Goal: Task Accomplishment & Management: Complete application form

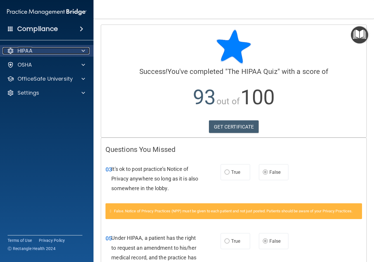
click at [84, 51] on span at bounding box center [84, 50] width 4 height 7
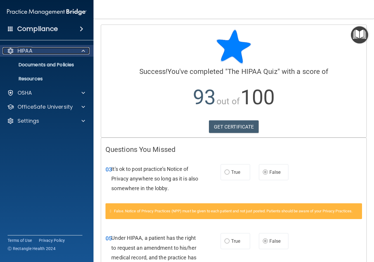
click at [84, 51] on span at bounding box center [84, 50] width 4 height 7
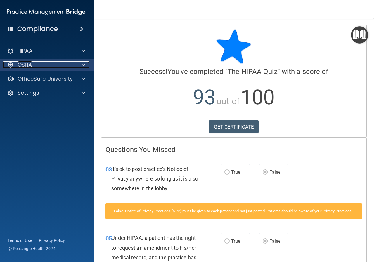
click at [85, 62] on span at bounding box center [84, 64] width 4 height 7
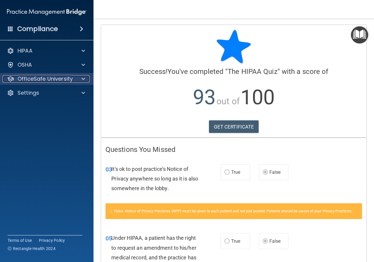
click at [85, 81] on span at bounding box center [84, 78] width 4 height 7
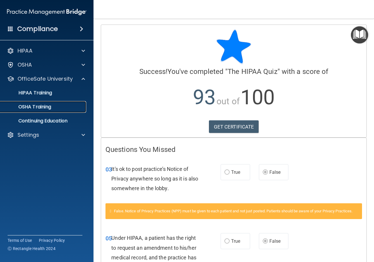
click at [44, 109] on p "OSHA Training" at bounding box center [27, 107] width 47 height 6
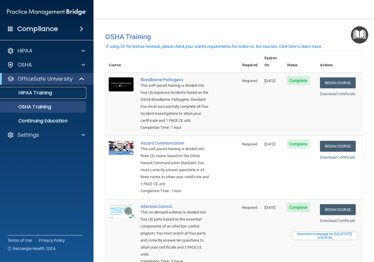
click at [57, 92] on div "HIPAA Training" at bounding box center [44, 93] width 80 height 6
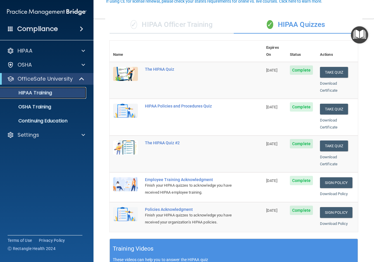
scroll to position [59, 0]
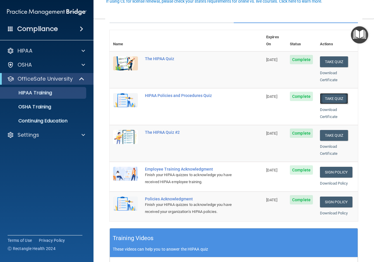
click at [328, 93] on button "Take Quiz" at bounding box center [334, 98] width 28 height 11
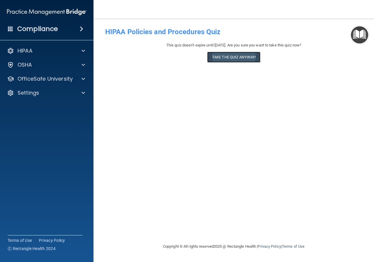
click at [238, 58] on button "Take the quiz anyway!" at bounding box center [233, 57] width 53 height 11
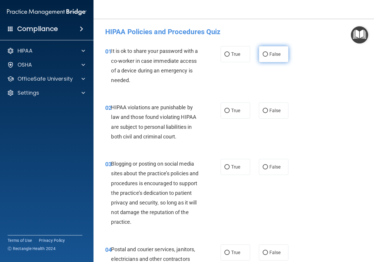
click at [265, 57] on label "False" at bounding box center [274, 54] width 30 height 16
click at [265, 57] on input "False" at bounding box center [265, 54] width 5 height 4
radio input "true"
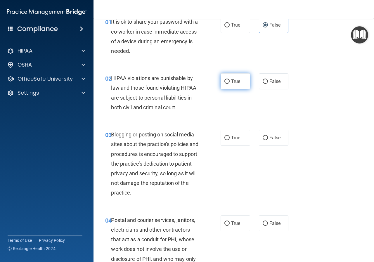
click at [237, 85] on label "True" at bounding box center [236, 81] width 30 height 16
click at [230, 84] on input "True" at bounding box center [227, 82] width 5 height 4
radio input "true"
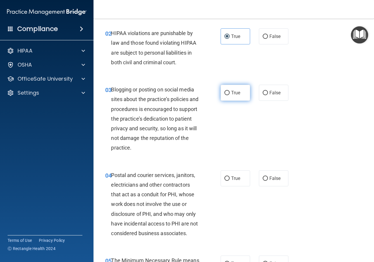
scroll to position [88, 0]
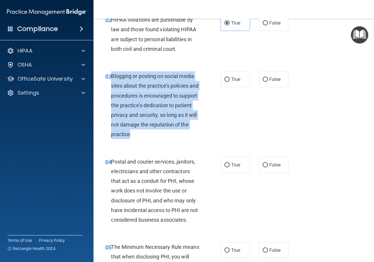
drag, startPoint x: 145, startPoint y: 134, endPoint x: 112, endPoint y: 78, distance: 65.1
click at [112, 78] on span "Blogging or posting on social media sites about the practice’s policies and pro…" at bounding box center [154, 105] width 87 height 64
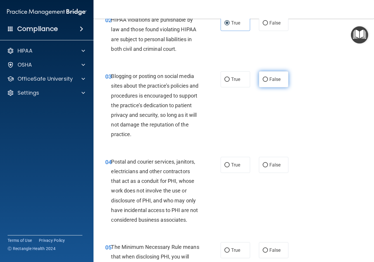
click at [268, 85] on label "False" at bounding box center [274, 79] width 30 height 16
click at [268, 82] on input "False" at bounding box center [265, 80] width 5 height 4
radio input "true"
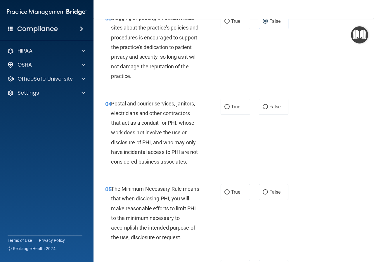
scroll to position [146, 0]
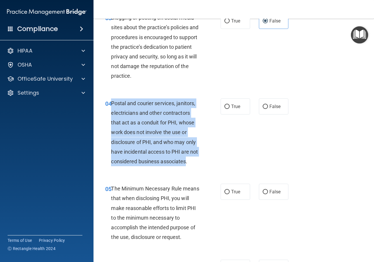
drag, startPoint x: 196, startPoint y: 162, endPoint x: 112, endPoint y: 105, distance: 101.4
click at [112, 105] on span "Postal and courier services, janitors, electricians and other contractors that …" at bounding box center [154, 132] width 87 height 64
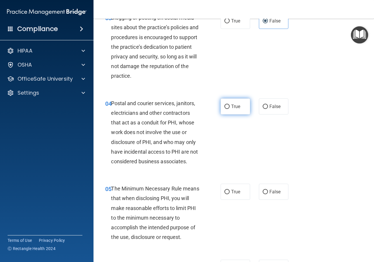
click at [236, 107] on span "True" at bounding box center [235, 107] width 9 height 6
click at [230, 107] on input "True" at bounding box center [227, 107] width 5 height 4
radio input "true"
click at [235, 139] on div "04 Postal and courier services, janitors, electricians and other contractors th…" at bounding box center [234, 134] width 266 height 86
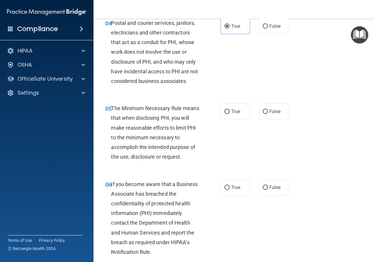
scroll to position [234, 0]
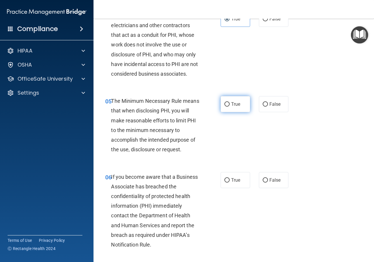
click at [242, 106] on label "True" at bounding box center [236, 104] width 30 height 16
click at [230, 106] on input "True" at bounding box center [227, 104] width 5 height 4
radio input "true"
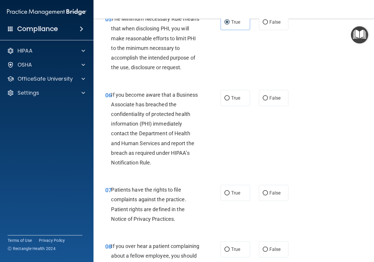
scroll to position [322, 0]
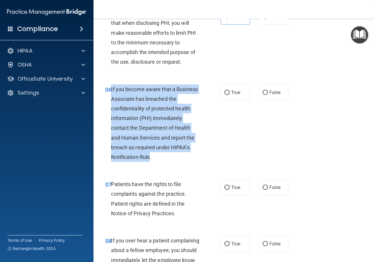
drag, startPoint x: 150, startPoint y: 157, endPoint x: 111, endPoint y: 91, distance: 77.0
click at [111, 91] on span "If you become aware that a Business Associate has breached the confidentiality …" at bounding box center [154, 123] width 87 height 74
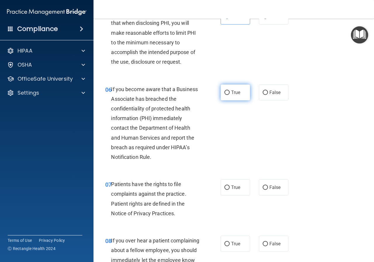
click at [230, 91] on label "True" at bounding box center [236, 93] width 30 height 16
click at [230, 91] on input "True" at bounding box center [227, 93] width 5 height 4
radio input "true"
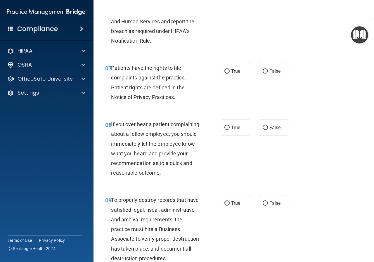
scroll to position [439, 0]
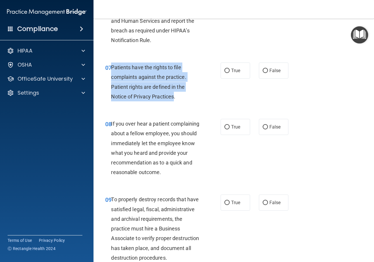
drag, startPoint x: 174, startPoint y: 97, endPoint x: 111, endPoint y: 68, distance: 69.9
click at [111, 68] on span "Patients have the rights to file complaints against the practice. Patient right…" at bounding box center [148, 81] width 75 height 35
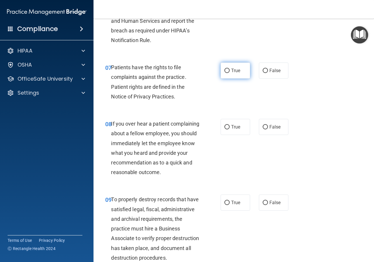
click at [224, 74] on label "True" at bounding box center [236, 71] width 30 height 16
click at [225, 73] on input "True" at bounding box center [227, 71] width 5 height 4
radio input "true"
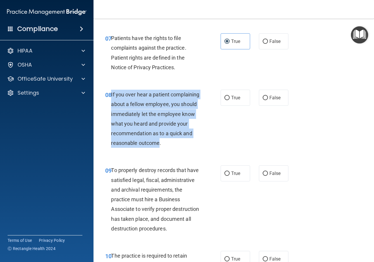
drag, startPoint x: 159, startPoint y: 152, endPoint x: 111, endPoint y: 97, distance: 73.0
click at [111, 97] on span "If you over hear a patient complaining about a fellow employee, you should imme…" at bounding box center [155, 119] width 88 height 55
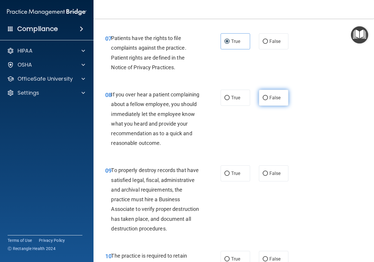
click at [271, 102] on label "False" at bounding box center [274, 98] width 30 height 16
click at [268, 100] on input "False" at bounding box center [265, 98] width 5 height 4
radio input "true"
click at [257, 141] on div "08 If you over hear a patient complaining about a fellow employee, you should i…" at bounding box center [234, 121] width 266 height 76
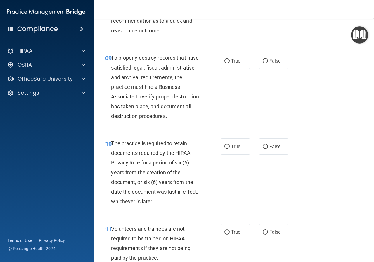
scroll to position [585, 0]
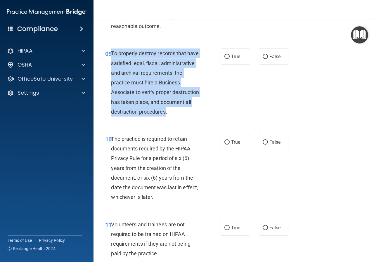
drag, startPoint x: 138, startPoint y: 131, endPoint x: 112, endPoint y: 66, distance: 70.4
click at [112, 66] on span "To properly destroy records that have satisfied legal, fiscal, administrative a…" at bounding box center [155, 82] width 88 height 64
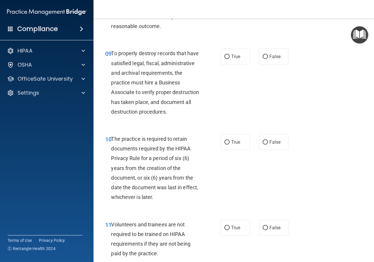
drag, startPoint x: 231, startPoint y: 106, endPoint x: 231, endPoint y: 102, distance: 4.1
click at [231, 106] on div "09 To properly destroy records that have satisfied legal, fiscal, administrativ…" at bounding box center [234, 84] width 266 height 86
click at [272, 59] on span "False" at bounding box center [275, 57] width 11 height 6
click at [268, 59] on input "False" at bounding box center [265, 57] width 5 height 4
radio input "true"
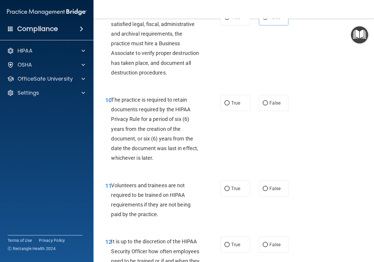
scroll to position [644, 0]
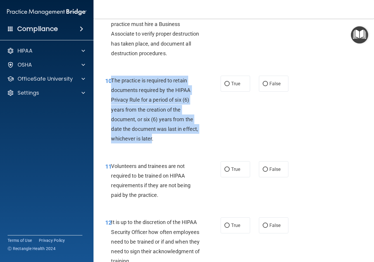
drag, startPoint x: 168, startPoint y: 159, endPoint x: 112, endPoint y: 102, distance: 80.1
click at [112, 102] on span "The practice is required to retain documents required by the HIPAA Privacy Rule…" at bounding box center [154, 110] width 87 height 64
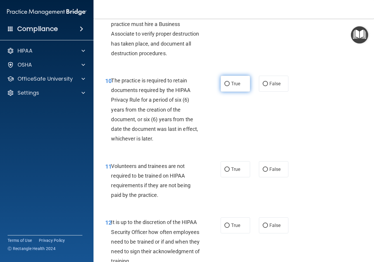
click at [231, 87] on span "True" at bounding box center [235, 84] width 9 height 6
click at [230, 86] on input "True" at bounding box center [227, 84] width 5 height 4
radio input "true"
click at [227, 147] on div "10 The practice is required to retain documents required by the HIPAA Privacy R…" at bounding box center [163, 111] width 133 height 71
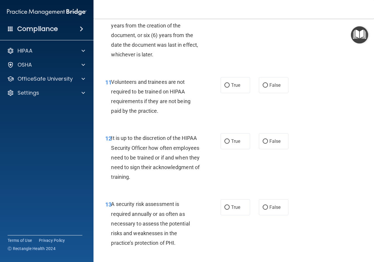
scroll to position [731, 0]
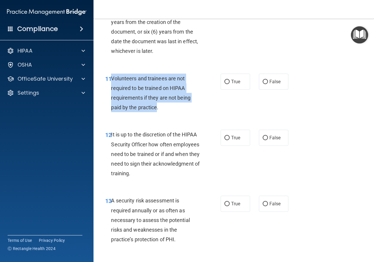
drag, startPoint x: 157, startPoint y: 128, endPoint x: 112, endPoint y: 100, distance: 53.3
click at [112, 100] on span "Volunteers and trainees are not required to be trained on HIPAA requirements if…" at bounding box center [150, 92] width 79 height 35
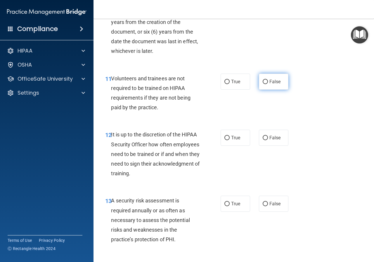
click at [270, 85] on span "False" at bounding box center [275, 82] width 11 height 6
click at [268, 84] on input "False" at bounding box center [265, 82] width 5 height 4
radio input "true"
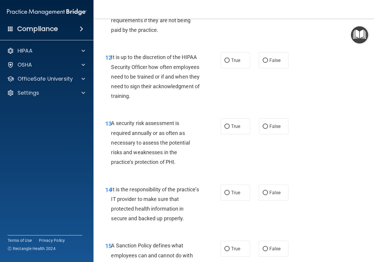
scroll to position [819, 0]
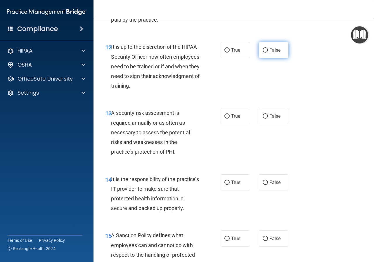
click at [277, 53] on span "False" at bounding box center [275, 50] width 11 height 6
click at [268, 53] on input "False" at bounding box center [265, 50] width 5 height 4
radio input "true"
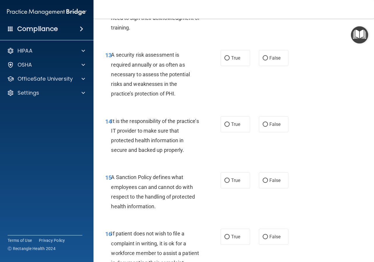
scroll to position [878, 0]
click at [232, 66] on label "True" at bounding box center [236, 58] width 30 height 16
click at [230, 60] on input "True" at bounding box center [227, 58] width 5 height 4
radio input "true"
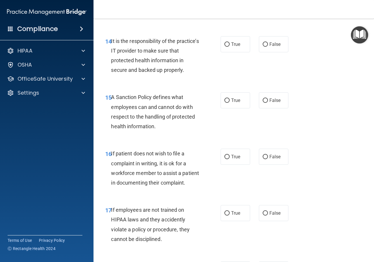
scroll to position [965, 0]
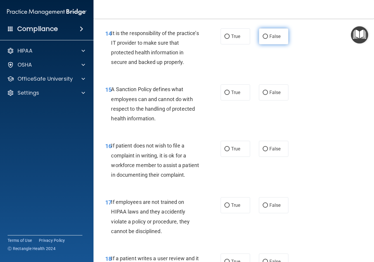
click at [265, 44] on label "False" at bounding box center [274, 36] width 30 height 16
click at [265, 39] on input "False" at bounding box center [265, 37] width 5 height 4
radio input "true"
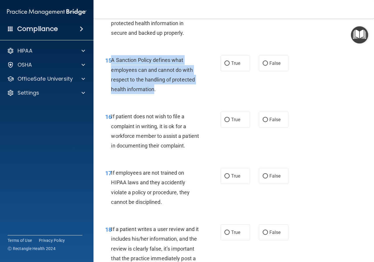
drag, startPoint x: 154, startPoint y: 109, endPoint x: 111, endPoint y: 83, distance: 50.9
click at [111, 83] on div "15 A Sanction Policy defines what employees can and cannot do with respect to t…" at bounding box center [163, 76] width 133 height 42
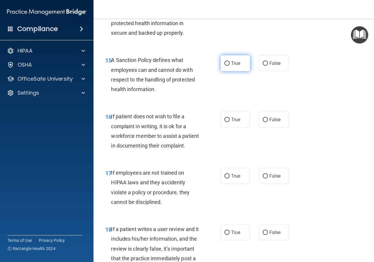
click at [234, 71] on label "True" at bounding box center [236, 63] width 30 height 16
click at [230, 66] on input "True" at bounding box center [227, 63] width 5 height 4
radio input "true"
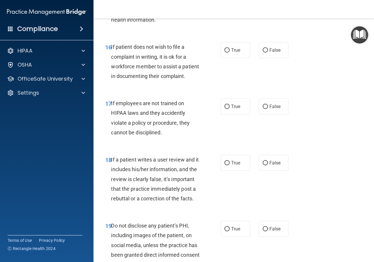
scroll to position [1082, 0]
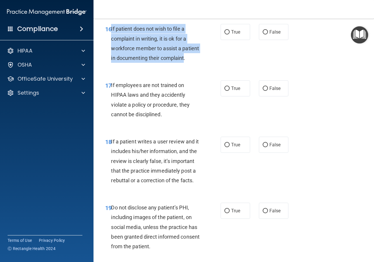
drag, startPoint x: 135, startPoint y: 88, endPoint x: 111, endPoint y: 52, distance: 43.2
click at [111, 52] on div "If patient does not wish to file a complaint in writing, it is ok for a workfor…" at bounding box center [157, 43] width 93 height 39
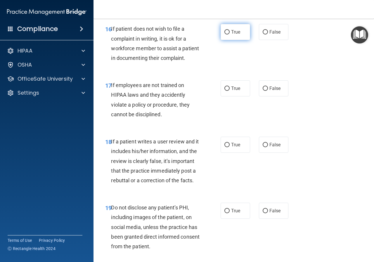
click at [234, 40] on label "True" at bounding box center [236, 32] width 30 height 16
click at [230, 35] on input "True" at bounding box center [227, 32] width 5 height 4
radio input "true"
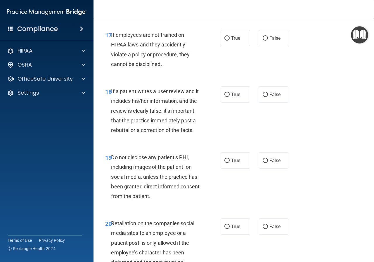
scroll to position [1141, 0]
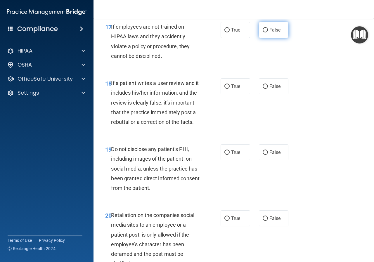
click at [265, 38] on label "False" at bounding box center [274, 30] width 30 height 16
click at [265, 32] on input "False" at bounding box center [265, 30] width 5 height 4
radio input "true"
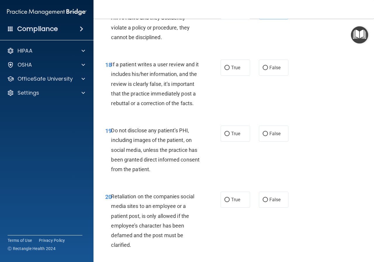
scroll to position [1170, 0]
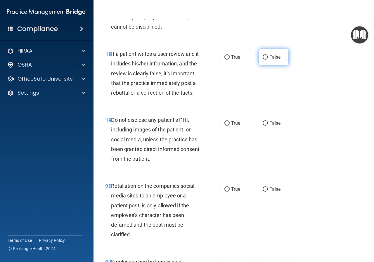
click at [263, 65] on label "False" at bounding box center [274, 57] width 30 height 16
click at [263, 60] on input "False" at bounding box center [265, 57] width 5 height 4
radio input "true"
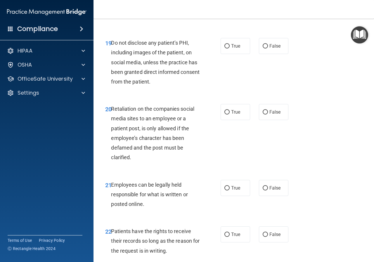
scroll to position [1258, 0]
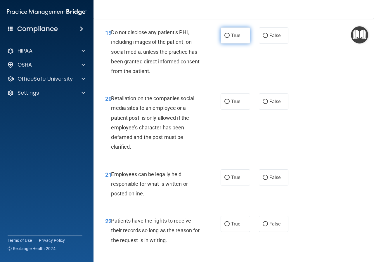
click at [228, 44] on label "True" at bounding box center [236, 36] width 30 height 16
click at [228, 38] on input "True" at bounding box center [227, 36] width 5 height 4
radio input "true"
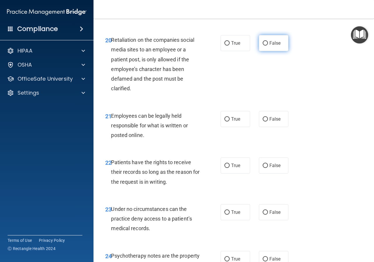
click at [274, 46] on span "False" at bounding box center [275, 43] width 11 height 6
click at [268, 46] on input "False" at bounding box center [265, 43] width 5 height 4
radio input "true"
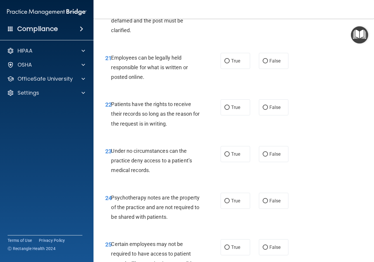
scroll to position [1375, 0]
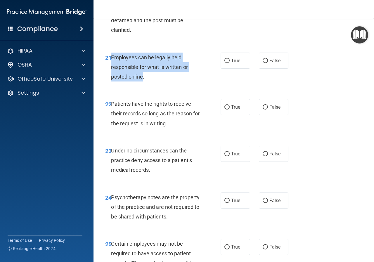
drag, startPoint x: 142, startPoint y: 115, endPoint x: 111, endPoint y: 95, distance: 37.0
click at [111, 80] on span "Employees can be legally held responsible for what is written or posted online." at bounding box center [149, 66] width 77 height 25
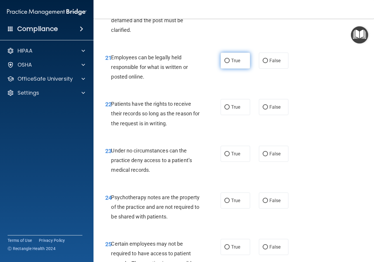
click at [236, 63] on span "True" at bounding box center [235, 61] width 9 height 6
click at [230, 63] on input "True" at bounding box center [227, 61] width 5 height 4
radio input "true"
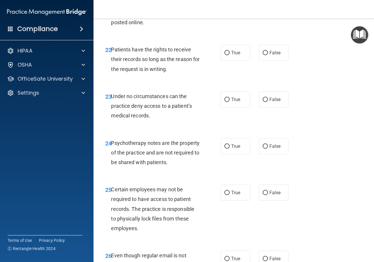
scroll to position [1434, 0]
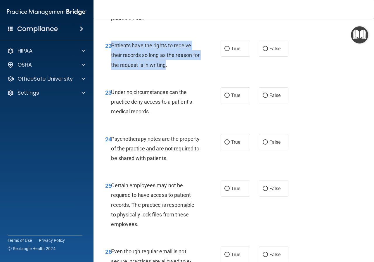
drag, startPoint x: 173, startPoint y: 104, endPoint x: 112, endPoint y: 86, distance: 64.4
click at [112, 68] on span "Patients have the rights to receive their records so long as the reason for the…" at bounding box center [155, 54] width 89 height 25
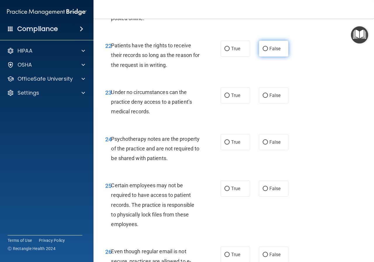
click at [273, 57] on label "False" at bounding box center [274, 49] width 30 height 16
click at [268, 51] on input "False" at bounding box center [265, 49] width 5 height 4
radio input "true"
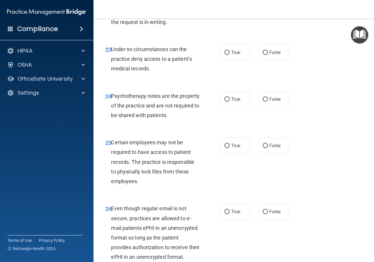
scroll to position [1492, 0]
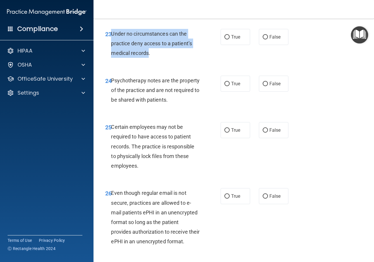
drag, startPoint x: 148, startPoint y: 92, endPoint x: 111, endPoint y: 76, distance: 40.2
click at [111, 58] on div "Under no circumstances can the practice deny access to a patient’s medical reco…" at bounding box center [157, 43] width 93 height 29
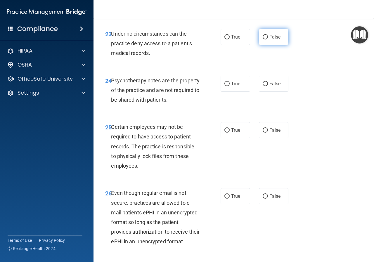
click at [262, 45] on label "False" at bounding box center [274, 37] width 30 height 16
click at [263, 39] on input "False" at bounding box center [265, 37] width 5 height 4
radio input "true"
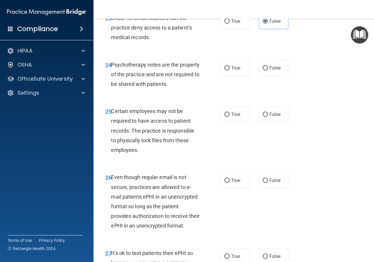
scroll to position [1521, 0]
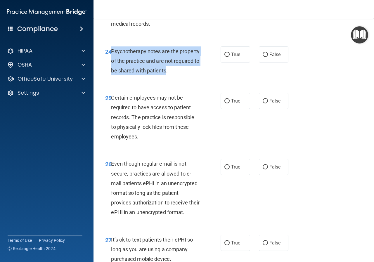
drag, startPoint x: 193, startPoint y: 108, endPoint x: 112, endPoint y: 90, distance: 82.4
click at [112, 74] on span "Psychotherapy notes are the property of the practice and are not required to be…" at bounding box center [155, 60] width 89 height 25
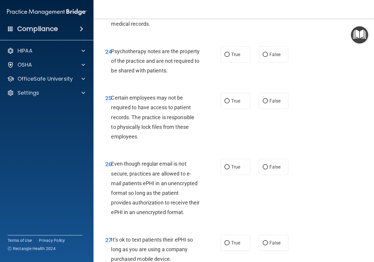
click at [178, 86] on div "24 Psychotherapy notes are the property of the practice and are not required to…" at bounding box center [234, 62] width 266 height 47
click at [281, 63] on label "False" at bounding box center [274, 55] width 30 height 16
click at [268, 57] on input "False" at bounding box center [265, 55] width 5 height 4
radio input "true"
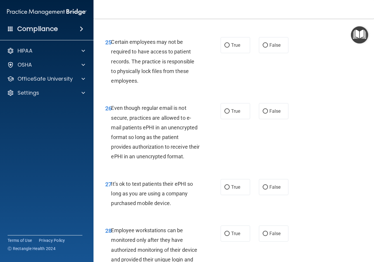
scroll to position [1580, 0]
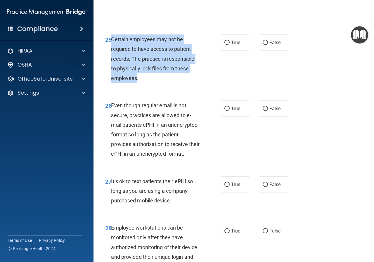
drag, startPoint x: 137, startPoint y: 116, endPoint x: 112, endPoint y: 80, distance: 43.5
click at [112, 80] on span "Certain employees may not be required to have access to patient records. The pr…" at bounding box center [152, 58] width 83 height 45
click at [204, 86] on div "25 Certain employees may not be required to have access to patient records. The…" at bounding box center [163, 60] width 133 height 51
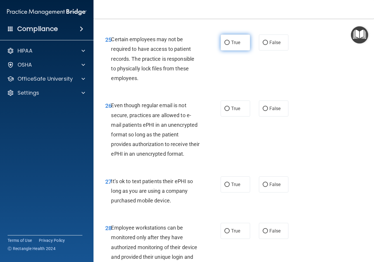
click at [232, 45] on span "True" at bounding box center [235, 43] width 9 height 6
click at [230, 45] on input "True" at bounding box center [227, 43] width 5 height 4
radio input "true"
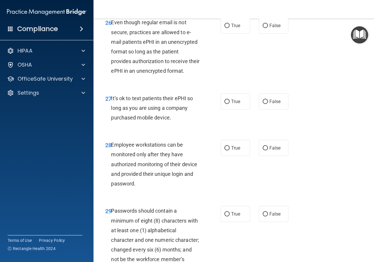
scroll to position [1668, 0]
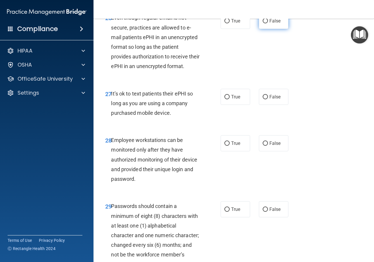
click at [273, 29] on label "False" at bounding box center [274, 21] width 30 height 16
click at [268, 23] on input "False" at bounding box center [265, 21] width 5 height 4
radio input "true"
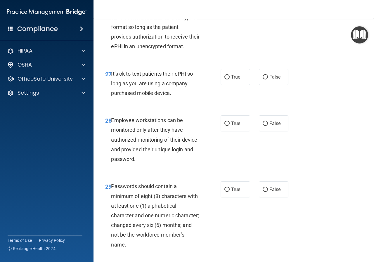
scroll to position [1726, 0]
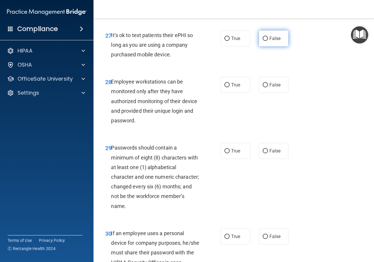
click at [264, 47] on label "False" at bounding box center [274, 38] width 30 height 16
click at [264, 41] on input "False" at bounding box center [265, 39] width 5 height 4
radio input "true"
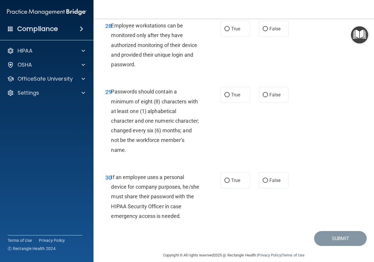
scroll to position [1785, 0]
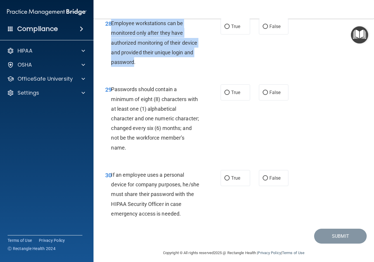
drag, startPoint x: 134, startPoint y: 101, endPoint x: 112, endPoint y: 63, distance: 43.3
click at [112, 63] on span "Employee workstations can be monitored only after they have authorized monitori…" at bounding box center [154, 42] width 86 height 45
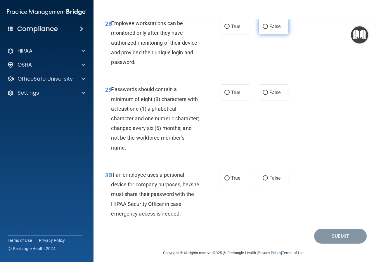
click at [274, 29] on span "False" at bounding box center [275, 27] width 11 height 6
click at [268, 29] on input "False" at bounding box center [265, 27] width 5 height 4
radio input "true"
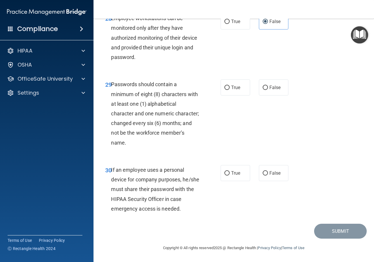
scroll to position [1828, 0]
click at [242, 80] on label "True" at bounding box center [236, 88] width 30 height 16
click at [230, 86] on input "True" at bounding box center [227, 88] width 5 height 4
radio input "true"
click at [270, 172] on span "False" at bounding box center [275, 174] width 11 height 6
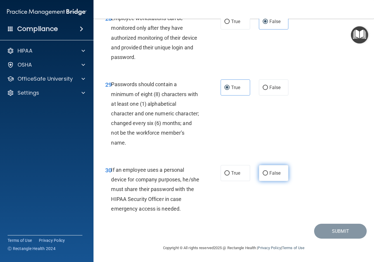
click at [268, 172] on input "False" at bounding box center [265, 173] width 5 height 4
radio input "true"
click at [340, 228] on button "Submit" at bounding box center [340, 231] width 53 height 15
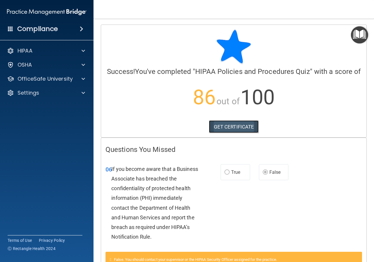
click at [213, 133] on link "GET CERTIFICATE" at bounding box center [234, 127] width 50 height 13
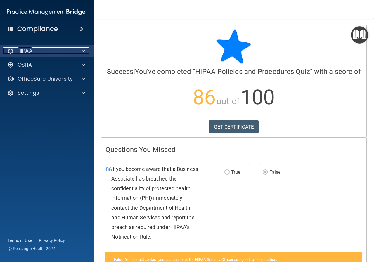
click at [78, 51] on div at bounding box center [82, 50] width 15 height 7
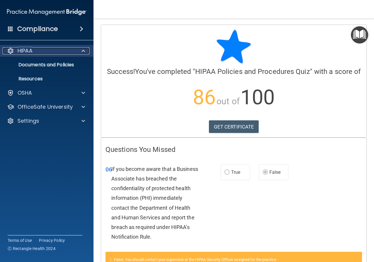
click at [85, 48] on div at bounding box center [82, 50] width 15 height 7
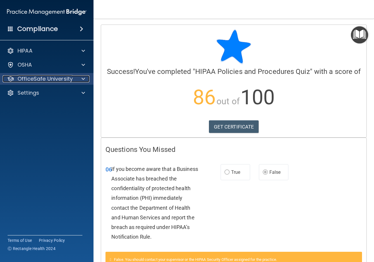
click at [85, 80] on div at bounding box center [82, 78] width 15 height 7
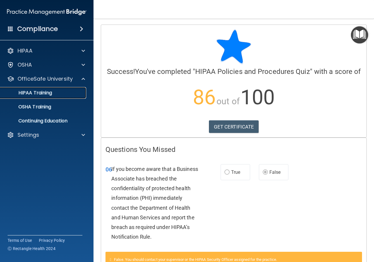
click at [83, 92] on div "HIPAA Training" at bounding box center [44, 93] width 80 height 6
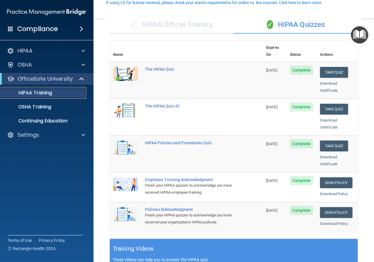
scroll to position [59, 0]
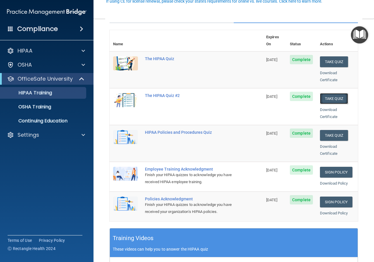
click at [333, 94] on button "Take Quiz" at bounding box center [334, 98] width 28 height 11
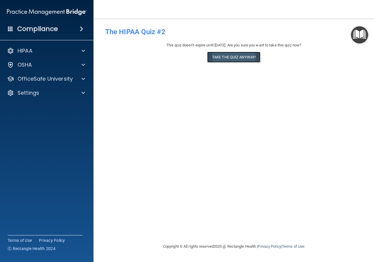
click at [228, 56] on button "Take the quiz anyway!" at bounding box center [233, 57] width 53 height 11
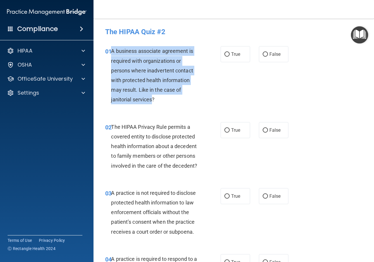
drag, startPoint x: 153, startPoint y: 99, endPoint x: 111, endPoint y: 49, distance: 64.8
click at [111, 49] on span "A business associate agreement is required with organizations or persons where …" at bounding box center [152, 75] width 82 height 55
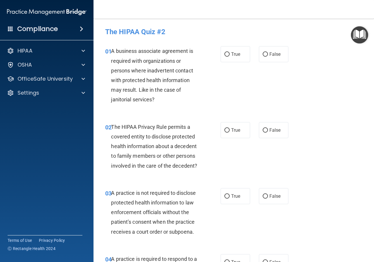
click at [247, 85] on div "01 A business associate agreement is required with organizations or persons whe…" at bounding box center [234, 77] width 266 height 76
click at [267, 59] on label "False" at bounding box center [274, 54] width 30 height 16
click at [267, 57] on input "False" at bounding box center [265, 54] width 5 height 4
radio input "true"
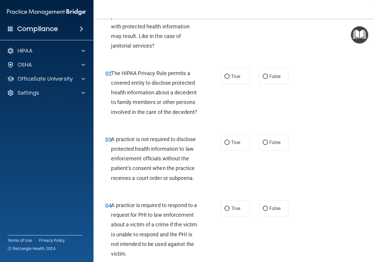
scroll to position [59, 0]
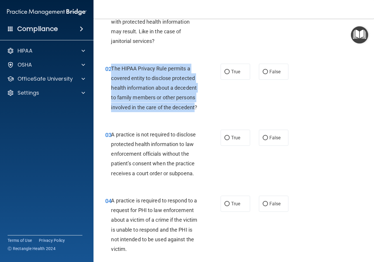
drag, startPoint x: 195, startPoint y: 108, endPoint x: 112, endPoint y: 72, distance: 90.9
click at [112, 72] on div "The HIPAA Privacy Rule permits a covered entity to disclose protected health in…" at bounding box center [157, 88] width 93 height 49
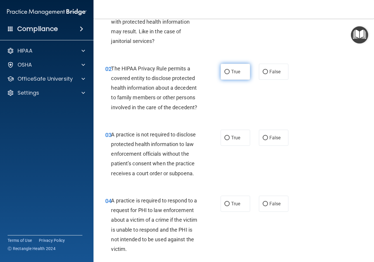
click at [229, 72] on label "True" at bounding box center [236, 72] width 30 height 16
click at [229, 72] on input "True" at bounding box center [227, 72] width 5 height 4
radio input "true"
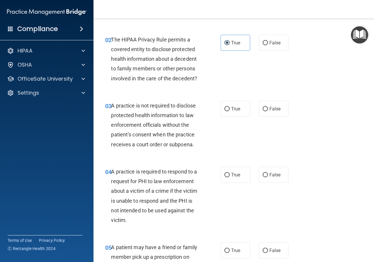
scroll to position [88, 0]
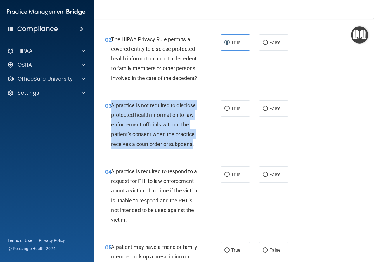
drag, startPoint x: 193, startPoint y: 144, endPoint x: 111, endPoint y: 109, distance: 88.9
click at [111, 109] on div "A practice is not required to disclose protected health information to law enfo…" at bounding box center [157, 125] width 93 height 49
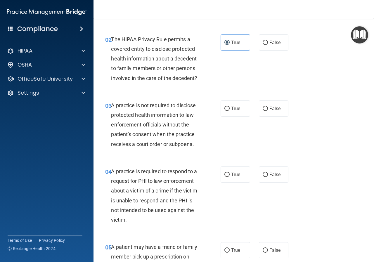
click at [221, 142] on div "03 A practice is not required to disclose protected health information to law e…" at bounding box center [163, 126] width 133 height 51
click at [246, 143] on div "03 A practice is not required to disclose protected health information to law e…" at bounding box center [234, 126] width 266 height 66
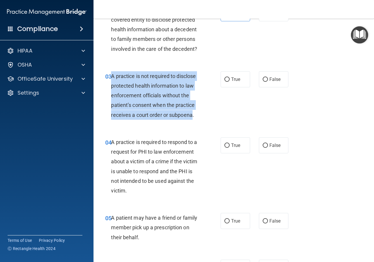
drag, startPoint x: 192, startPoint y: 115, endPoint x: 111, endPoint y: 76, distance: 89.5
click at [111, 76] on span "A practice is not required to disclose protected health information to law enfo…" at bounding box center [153, 95] width 85 height 45
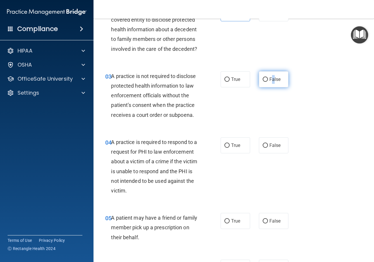
click at [271, 80] on span "False" at bounding box center [275, 80] width 11 height 6
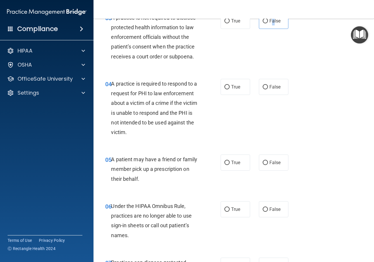
scroll to position [146, 0]
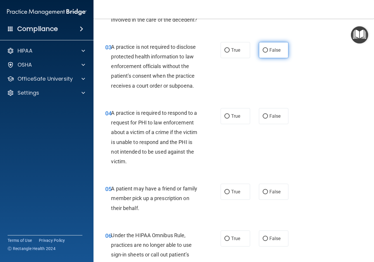
click at [262, 55] on label "False" at bounding box center [274, 50] width 30 height 16
click at [263, 53] on input "False" at bounding box center [265, 50] width 5 height 4
radio input "true"
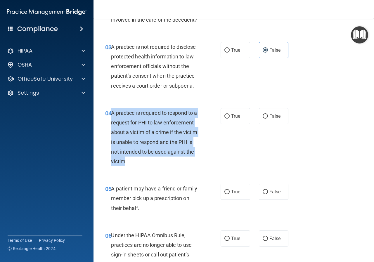
drag, startPoint x: 153, startPoint y: 162, endPoint x: 111, endPoint y: 116, distance: 62.0
click at [111, 116] on span "A practice is required to respond to a request for PHI to law enforcement about…" at bounding box center [154, 137] width 86 height 55
click at [206, 147] on div "04 A practice is required to respond to a request for PHI to law enforcement ab…" at bounding box center [163, 138] width 133 height 61
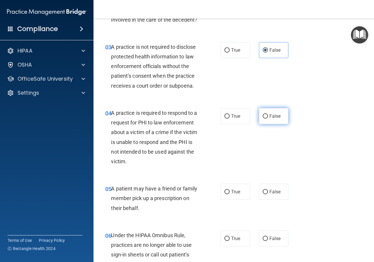
click at [263, 118] on input "False" at bounding box center [265, 116] width 5 height 4
radio input "true"
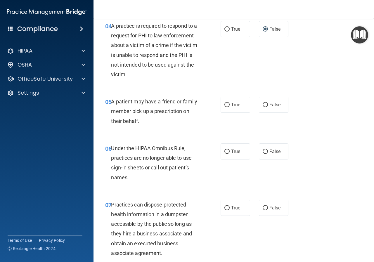
scroll to position [234, 0]
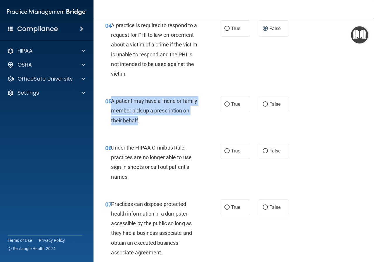
drag, startPoint x: 138, startPoint y: 121, endPoint x: 111, endPoint y: 101, distance: 32.8
click at [111, 101] on span "A patient may have a friend or family member pick up a prescription on their be…" at bounding box center [154, 110] width 86 height 25
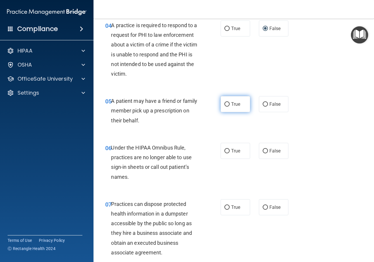
click at [233, 102] on span "True" at bounding box center [235, 105] width 9 height 6
click at [230, 102] on input "True" at bounding box center [227, 104] width 5 height 4
radio input "true"
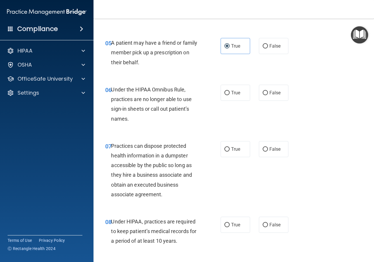
scroll to position [293, 0]
click at [234, 92] on span "True" at bounding box center [235, 93] width 9 height 6
click at [230, 92] on input "True" at bounding box center [227, 93] width 5 height 4
radio input "true"
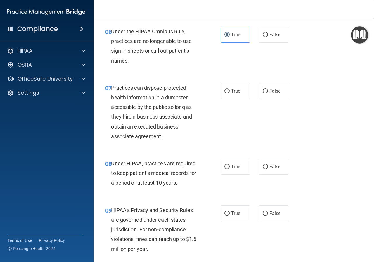
scroll to position [351, 0]
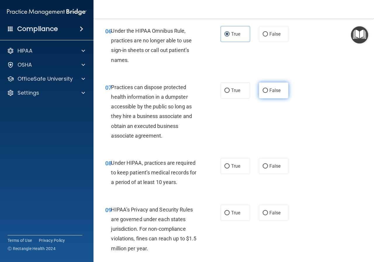
click at [265, 91] on input "False" at bounding box center [265, 91] width 5 height 4
radio input "true"
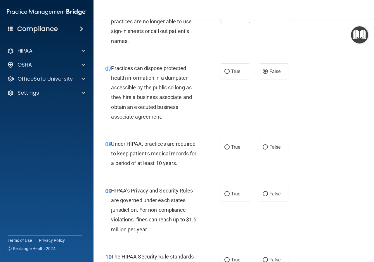
scroll to position [410, 0]
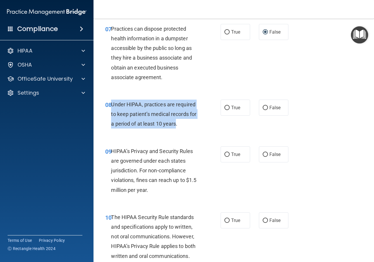
drag, startPoint x: 176, startPoint y: 123, endPoint x: 112, endPoint y: 103, distance: 66.5
click at [112, 103] on span "Under HIPAA, practices are required to keep patient’s medical records for a per…" at bounding box center [153, 114] width 85 height 25
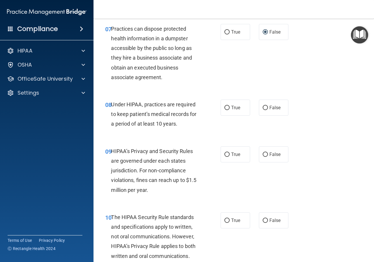
click at [292, 137] on div "08 Under HIPAA, practices are required to keep patient’s medical records for a …" at bounding box center [234, 115] width 266 height 47
click at [281, 109] on label "False" at bounding box center [274, 108] width 30 height 16
click at [268, 109] on input "False" at bounding box center [265, 108] width 5 height 4
radio input "true"
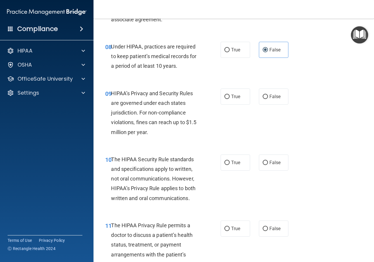
scroll to position [468, 0]
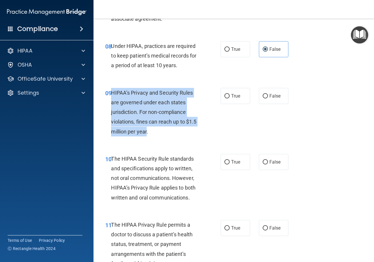
drag, startPoint x: 147, startPoint y: 131, endPoint x: 113, endPoint y: 94, distance: 50.5
click at [113, 94] on span "HIPAA’s Privacy and Security Rules are governed under each states jurisdiction.…" at bounding box center [153, 112] width 85 height 45
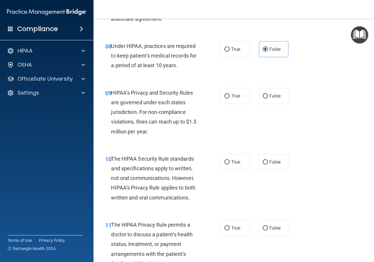
click at [159, 132] on div "HIPAA’s Privacy and Security Rules are governed under each states jurisdiction.…" at bounding box center [157, 112] width 93 height 49
click at [263, 95] on input "False" at bounding box center [265, 96] width 5 height 4
radio input "true"
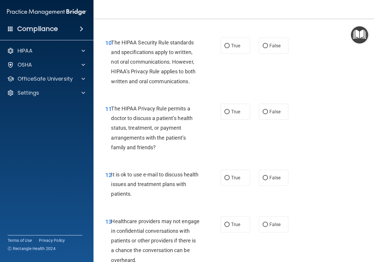
scroll to position [585, 0]
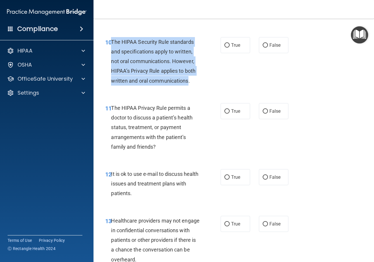
drag, startPoint x: 189, startPoint y: 81, endPoint x: 113, endPoint y: 41, distance: 86.1
click at [113, 41] on span "The HIPAA Security Rule standards and specifications apply to written, not oral…" at bounding box center [153, 61] width 85 height 45
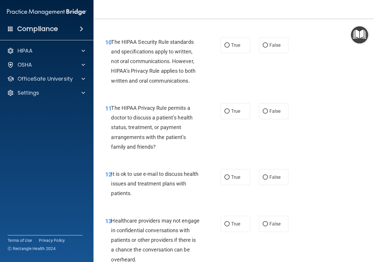
click at [240, 78] on div "10 The HIPAA Security Rule standards and specifications apply to written, not o…" at bounding box center [234, 63] width 266 height 66
click at [228, 49] on label "True" at bounding box center [236, 45] width 30 height 16
click at [228, 48] on input "True" at bounding box center [227, 45] width 5 height 4
radio input "true"
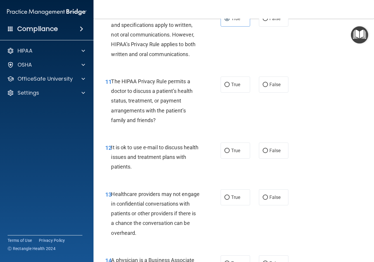
scroll to position [614, 0]
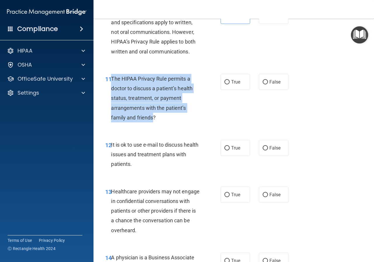
drag, startPoint x: 153, startPoint y: 116, endPoint x: 111, endPoint y: 78, distance: 56.7
click at [111, 78] on span "The HIPAA Privacy Rule permits a doctor to discuss a patient’s health status, t…" at bounding box center [152, 98] width 82 height 45
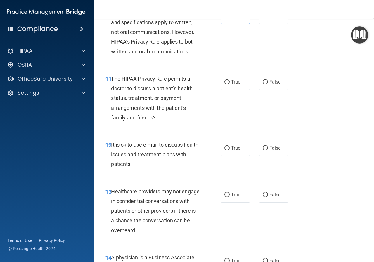
click at [215, 114] on div "11 The HIPAA Privacy Rule permits a doctor to discuss a patient’s health status…" at bounding box center [163, 99] width 133 height 51
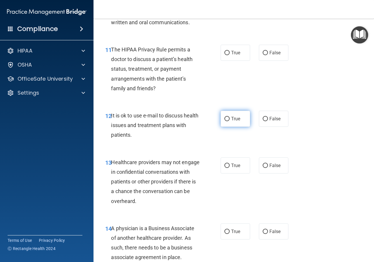
click at [229, 121] on label "True" at bounding box center [236, 119] width 30 height 16
click at [229, 121] on input "True" at bounding box center [227, 119] width 5 height 4
radio input "true"
click at [232, 56] on label "True" at bounding box center [236, 53] width 30 height 16
click at [230, 55] on input "True" at bounding box center [227, 53] width 5 height 4
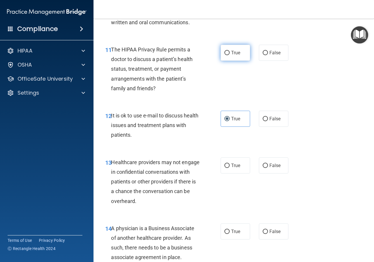
radio input "true"
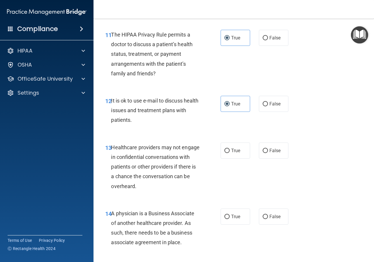
scroll to position [673, 0]
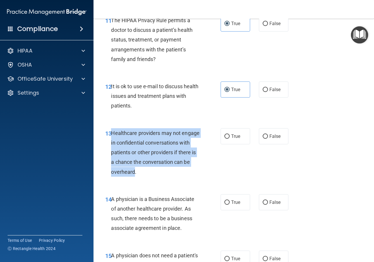
drag, startPoint x: 151, startPoint y: 172, endPoint x: 112, endPoint y: 134, distance: 54.4
click at [112, 134] on span "Healthcare providers may not engage in confidential conversations with patients…" at bounding box center [155, 152] width 89 height 45
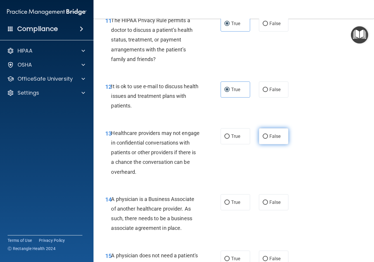
click at [270, 135] on span "False" at bounding box center [275, 137] width 11 height 6
click at [268, 135] on input "False" at bounding box center [265, 137] width 5 height 4
radio input "true"
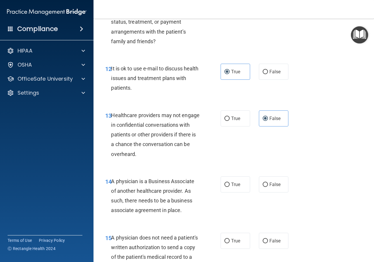
scroll to position [731, 0]
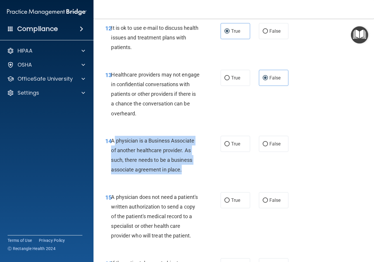
drag, startPoint x: 181, startPoint y: 170, endPoint x: 111, endPoint y: 140, distance: 75.5
click at [111, 140] on span "A physician is a Business Associate of another healthcare provider. As such, th…" at bounding box center [152, 155] width 83 height 35
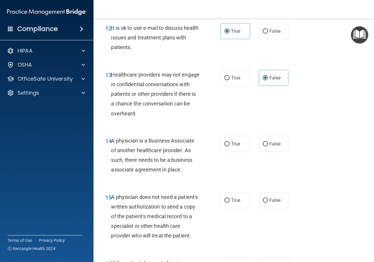
click at [326, 162] on div "14 A physician is a Business Associate of another healthcare provider. As such,…" at bounding box center [234, 157] width 266 height 56
click at [261, 147] on label "False" at bounding box center [274, 144] width 30 height 16
click at [263, 147] on input "False" at bounding box center [265, 144] width 5 height 4
radio input "true"
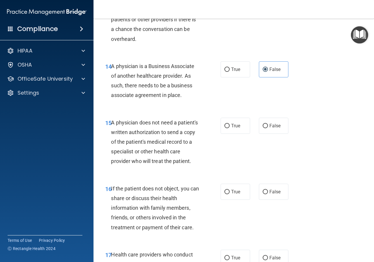
scroll to position [819, 0]
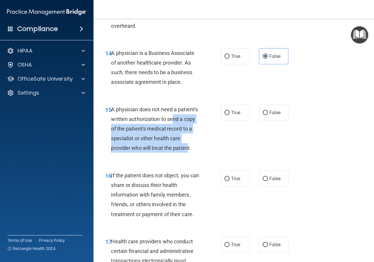
drag, startPoint x: 126, startPoint y: 158, endPoint x: 120, endPoint y: 137, distance: 21.9
click at [117, 130] on span "A physician does not need a patient's written authorization to send a copy of t…" at bounding box center [154, 128] width 87 height 45
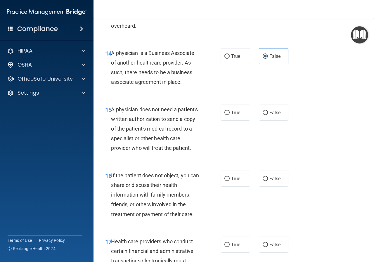
click at [135, 153] on div "A physician does not need a patient's written authorization to send a copy of t…" at bounding box center [157, 129] width 93 height 49
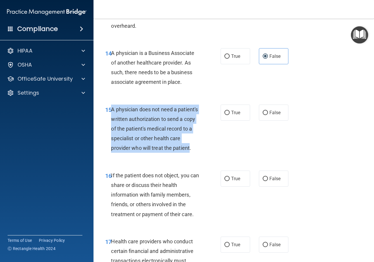
drag, startPoint x: 127, startPoint y: 158, endPoint x: 113, endPoint y: 111, distance: 48.8
click at [113, 111] on span "A physician does not need a patient's written authorization to send a copy of t…" at bounding box center [154, 128] width 87 height 45
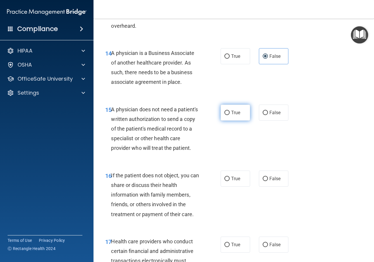
click at [243, 111] on label "True" at bounding box center [236, 113] width 30 height 16
click at [230, 111] on input "True" at bounding box center [227, 113] width 5 height 4
radio input "true"
click at [243, 157] on div "15 A physician does not need a patient's written authorization to send a copy o…" at bounding box center [234, 130] width 266 height 66
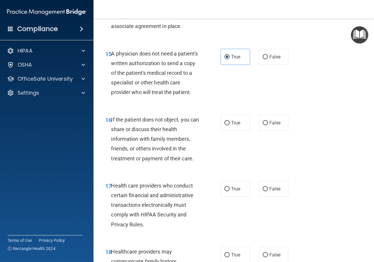
scroll to position [878, 0]
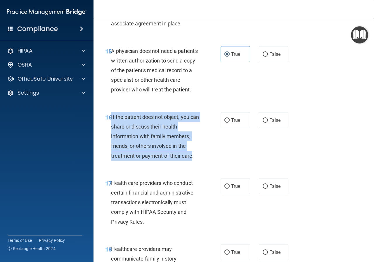
drag, startPoint x: 191, startPoint y: 166, endPoint x: 111, endPoint y: 130, distance: 88.2
click at [111, 130] on div "16 If the patient does not object, you can share or discuss their health inform…" at bounding box center [163, 137] width 133 height 51
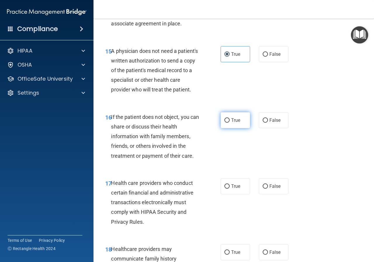
click at [231, 123] on span "True" at bounding box center [235, 121] width 9 height 6
click at [230, 123] on input "True" at bounding box center [227, 120] width 5 height 4
radio input "true"
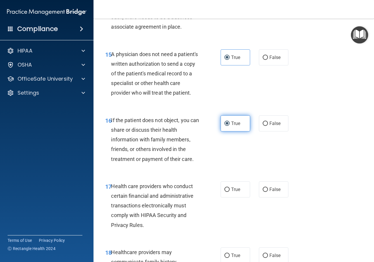
scroll to position [995, 0]
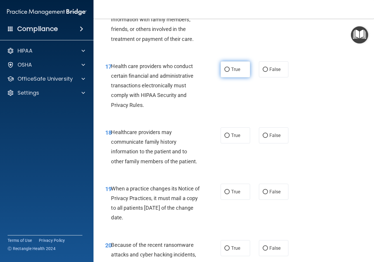
click at [237, 78] on label "True" at bounding box center [236, 69] width 30 height 16
click at [230, 72] on input "True" at bounding box center [227, 70] width 5 height 4
radio input "true"
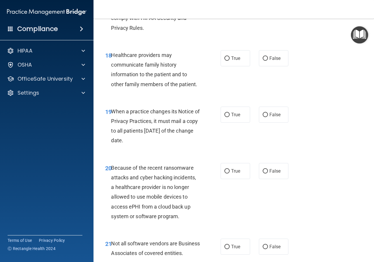
scroll to position [1082, 0]
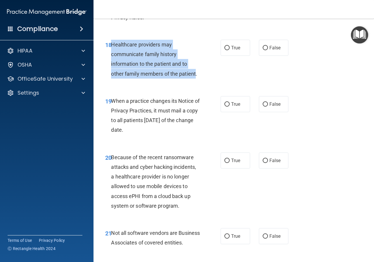
drag, startPoint x: 195, startPoint y: 84, endPoint x: 113, endPoint y: 58, distance: 87.0
click at [113, 58] on div "Healthcare providers may communicate family history information to the patient …" at bounding box center [157, 59] width 93 height 39
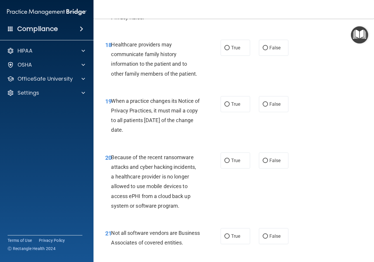
click at [291, 58] on div "18 Healthcare providers may communicate family history information to the patie…" at bounding box center [234, 60] width 266 height 56
click at [273, 51] on span "False" at bounding box center [275, 48] width 11 height 6
click at [268, 50] on input "False" at bounding box center [265, 48] width 5 height 4
radio input "true"
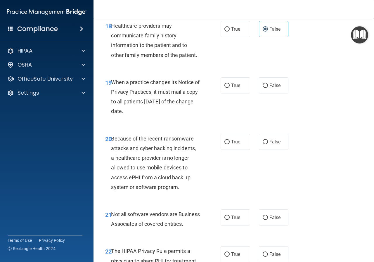
scroll to position [1112, 0]
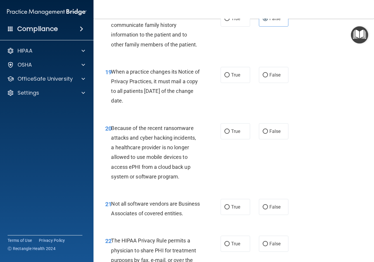
drag, startPoint x: 149, startPoint y: 111, endPoint x: 112, endPoint y: 83, distance: 46.8
click at [112, 83] on span "When a practice changes its Notice of Privacy Practices, it must mail a copy to…" at bounding box center [155, 86] width 89 height 35
click at [279, 83] on label "False" at bounding box center [274, 75] width 30 height 16
click at [268, 78] on input "False" at bounding box center [265, 75] width 5 height 4
radio input "true"
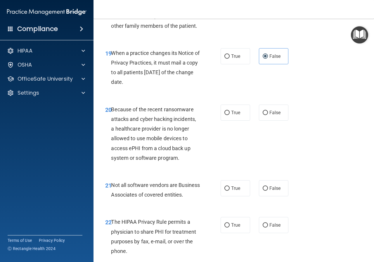
scroll to position [1141, 0]
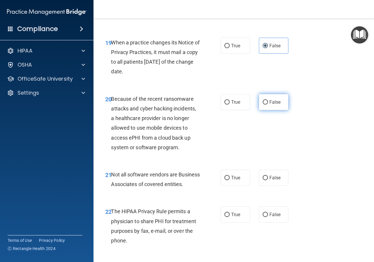
click at [270, 110] on label "False" at bounding box center [274, 102] width 30 height 16
click at [268, 105] on input "False" at bounding box center [265, 102] width 5 height 4
radio input "true"
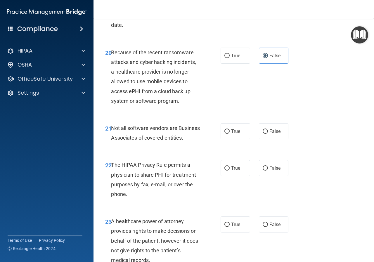
scroll to position [1258, 0]
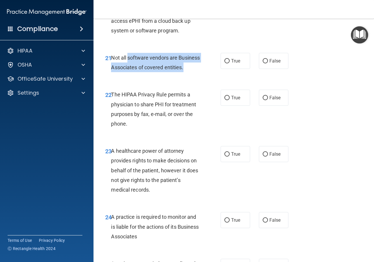
drag, startPoint x: 128, startPoint y: 68, endPoint x: 183, endPoint y: 83, distance: 57.1
click at [183, 72] on div "Not all software vendors are Business Associates of covered entities." at bounding box center [157, 62] width 93 height 19
click at [170, 72] on div "Not all software vendors are Business Associates of covered entities." at bounding box center [157, 62] width 93 height 19
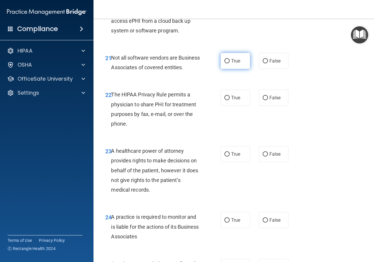
click at [236, 69] on label "True" at bounding box center [236, 61] width 30 height 16
click at [230, 63] on input "True" at bounding box center [227, 61] width 5 height 4
radio input "true"
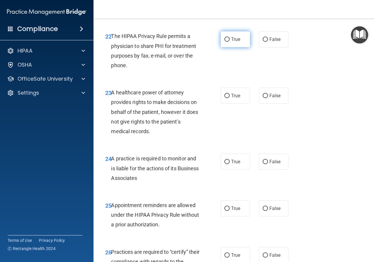
click at [239, 47] on label "True" at bounding box center [236, 39] width 30 height 16
click at [230, 42] on input "True" at bounding box center [227, 39] width 5 height 4
radio input "true"
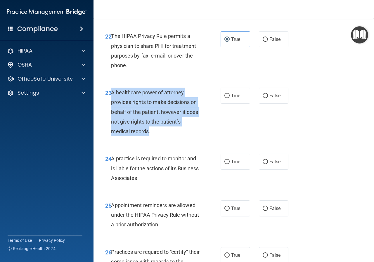
drag, startPoint x: 149, startPoint y: 150, endPoint x: 111, endPoint y: 114, distance: 52.3
click at [111, 114] on span "A healthcare power of attorney provides rights to make decisions on behalf of t…" at bounding box center [154, 112] width 87 height 45
click at [264, 98] on input "False" at bounding box center [265, 96] width 5 height 4
radio input "true"
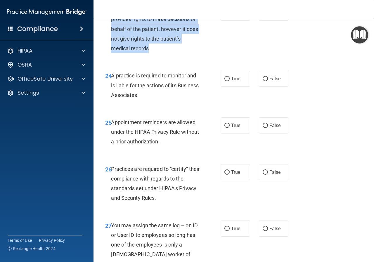
scroll to position [1434, 0]
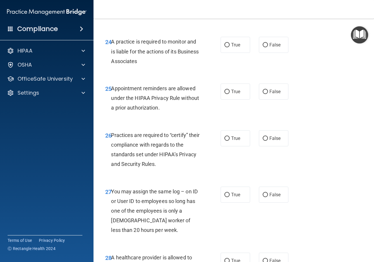
click at [303, 123] on div "25 Appointment reminders are allowed under the HIPAA Privacy Rule without a pri…" at bounding box center [234, 99] width 266 height 47
click at [227, 53] on label "True" at bounding box center [236, 45] width 30 height 16
click at [227, 47] on input "True" at bounding box center [227, 45] width 5 height 4
radio input "true"
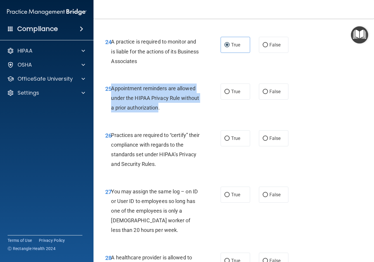
drag, startPoint x: 177, startPoint y: 127, endPoint x: 112, endPoint y: 112, distance: 66.9
click at [112, 112] on div "Appointment reminders are allowed under the HIPAA Privacy Rule without a prior …" at bounding box center [157, 98] width 93 height 29
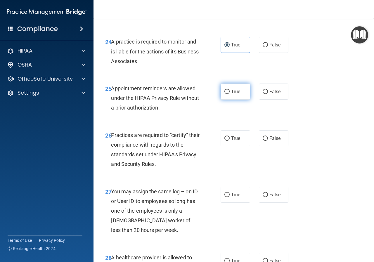
click at [237, 94] on span "True" at bounding box center [235, 92] width 9 height 6
click at [230, 94] on input "True" at bounding box center [227, 92] width 5 height 4
radio input "true"
click at [236, 123] on div "25 Appointment reminders are allowed under the HIPAA Privacy Rule without a pri…" at bounding box center [234, 99] width 266 height 47
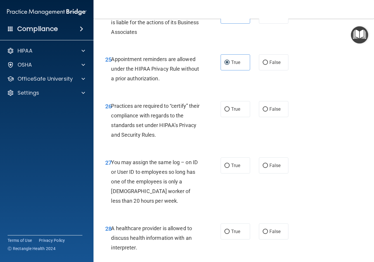
scroll to position [1492, 0]
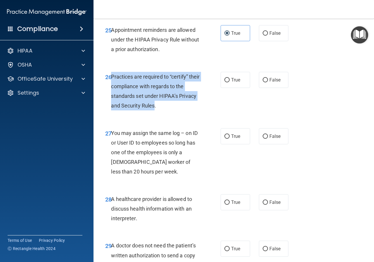
drag, startPoint x: 155, startPoint y: 125, endPoint x: 111, endPoint y: 95, distance: 52.8
click at [111, 95] on span "Practices are required to “certify” their compliance with regards to the standa…" at bounding box center [155, 91] width 89 height 35
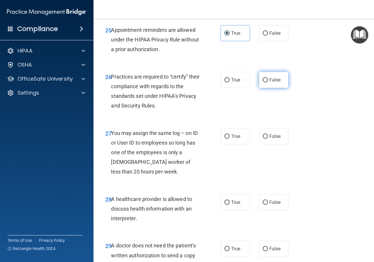
click at [270, 83] on span "False" at bounding box center [275, 80] width 11 height 6
click at [268, 83] on input "False" at bounding box center [265, 80] width 5 height 4
radio input "true"
click at [242, 121] on div "26 Practices are required to “certify” their compliance with regards to the sta…" at bounding box center [234, 93] width 266 height 56
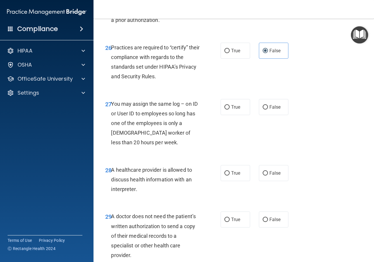
scroll to position [1551, 0]
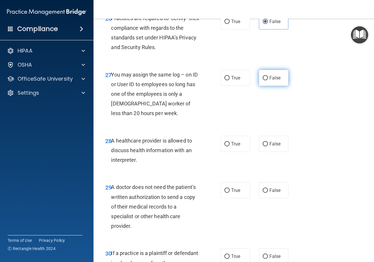
click at [281, 86] on label "False" at bounding box center [274, 78] width 30 height 16
click at [268, 80] on input "False" at bounding box center [265, 78] width 5 height 4
radio input "true"
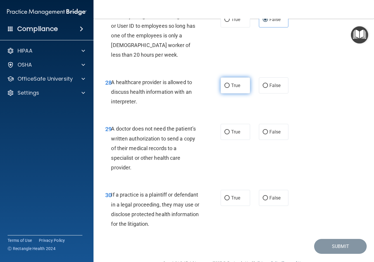
click at [228, 94] on label "True" at bounding box center [236, 86] width 30 height 16
click at [228, 88] on input "True" at bounding box center [227, 86] width 5 height 4
radio input "true"
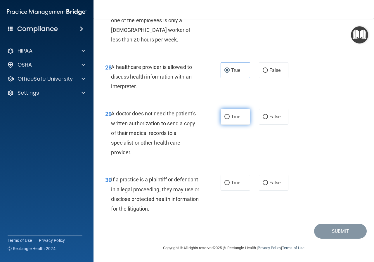
scroll to position [1644, 0]
click at [246, 120] on label "True" at bounding box center [236, 117] width 30 height 16
click at [230, 119] on input "True" at bounding box center [227, 117] width 5 height 4
radio input "true"
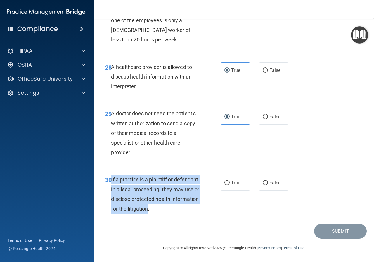
drag, startPoint x: 177, startPoint y: 209, endPoint x: 111, endPoint y: 179, distance: 72.3
click at [111, 179] on span "If a practice is a plaintiff or defendant in a legal proceeding, they may use o…" at bounding box center [155, 194] width 88 height 35
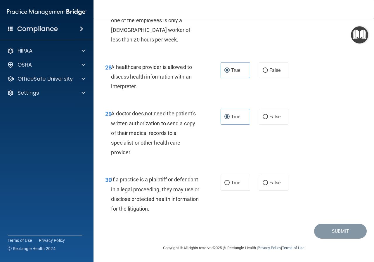
click at [214, 174] on div "30 If a practice is a plaintiff or defendant in a legal proceeding, they may us…" at bounding box center [234, 196] width 266 height 56
click at [229, 186] on label "True" at bounding box center [236, 183] width 30 height 16
click at [229, 185] on input "True" at bounding box center [227, 183] width 5 height 4
radio input "true"
click at [235, 209] on div "30 If a practice is a plaintiff or defendant in a legal proceeding, they may us…" at bounding box center [234, 196] width 266 height 56
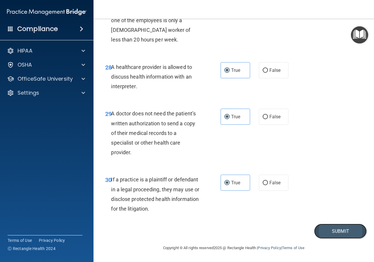
click at [343, 231] on button "Submit" at bounding box center [340, 231] width 53 height 15
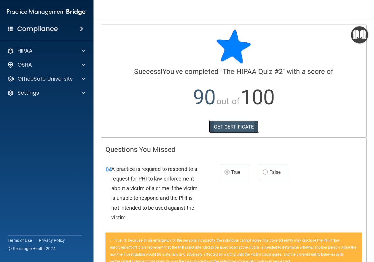
click at [245, 122] on link "GET CERTIFICATE" at bounding box center [234, 127] width 50 height 13
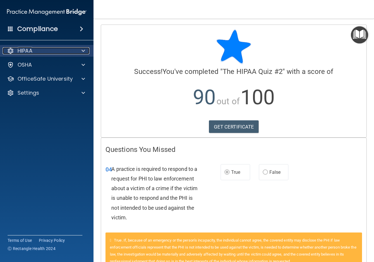
click at [52, 54] on div "HIPAA" at bounding box center [39, 50] width 73 height 7
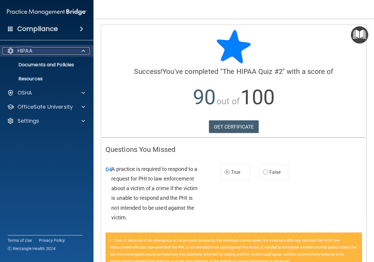
click at [85, 52] on span at bounding box center [84, 50] width 4 height 7
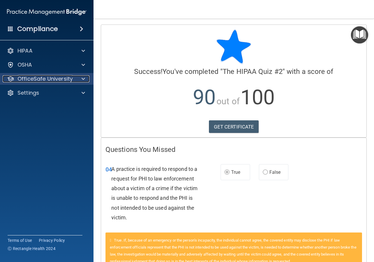
click at [83, 79] on span at bounding box center [84, 78] width 4 height 7
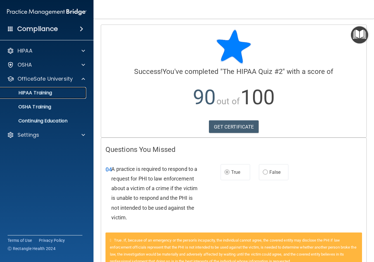
click at [45, 91] on p "HIPAA Training" at bounding box center [28, 93] width 48 height 6
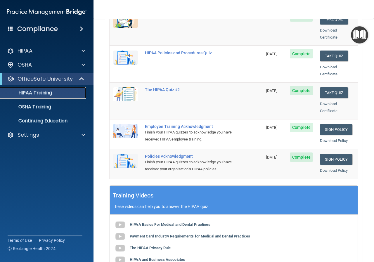
scroll to position [146, 0]
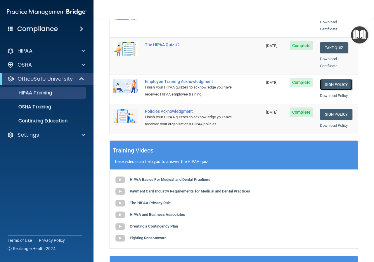
click at [331, 79] on link "Sign Policy" at bounding box center [336, 84] width 32 height 11
click at [36, 134] on p "Settings" at bounding box center [29, 135] width 22 height 7
click at [34, 162] on p "Sign Out" at bounding box center [44, 163] width 80 height 6
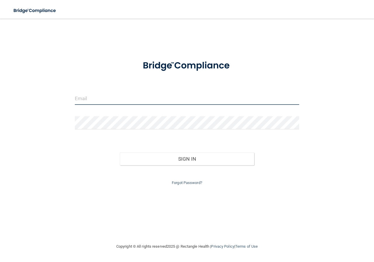
type input "[PERSON_NAME][EMAIL_ADDRESS][PERSON_NAME][DOMAIN_NAME]"
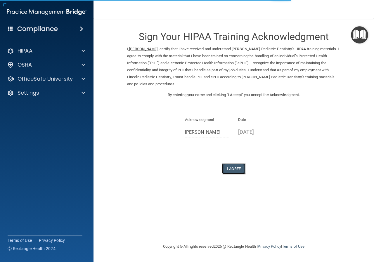
click at [240, 167] on button "I Agree" at bounding box center [233, 169] width 23 height 11
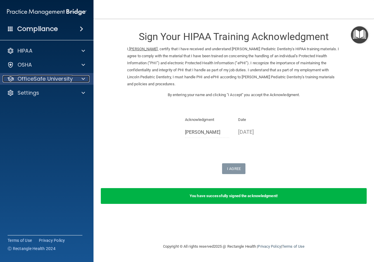
click at [83, 80] on span at bounding box center [84, 78] width 4 height 7
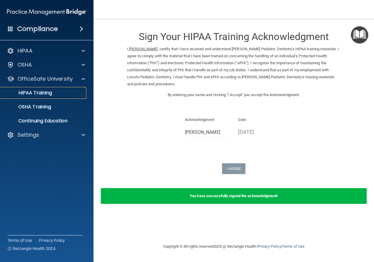
click at [38, 93] on p "HIPAA Training" at bounding box center [28, 93] width 48 height 6
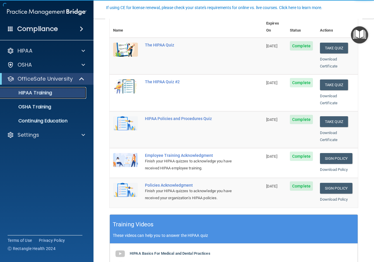
scroll to position [88, 0]
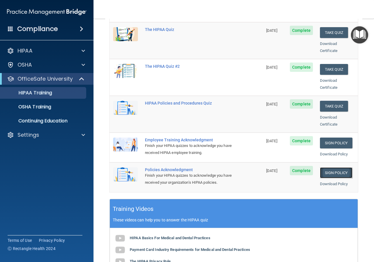
click at [335, 168] on link "Sign Policy" at bounding box center [336, 173] width 32 height 11
click at [35, 136] on p "Settings" at bounding box center [29, 135] width 22 height 7
click at [23, 162] on p "Sign Out" at bounding box center [44, 163] width 80 height 6
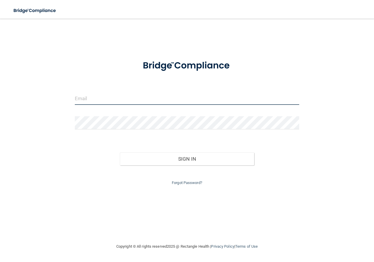
type input "[PERSON_NAME][EMAIL_ADDRESS][PERSON_NAME][DOMAIN_NAME]"
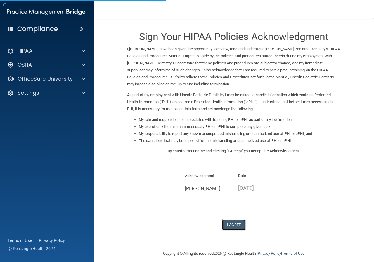
click at [231, 224] on button "I Agree" at bounding box center [233, 225] width 23 height 11
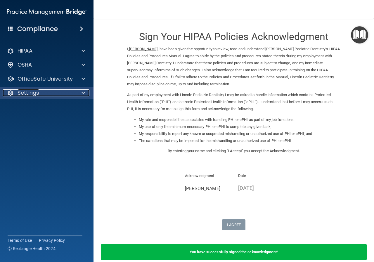
click at [80, 94] on div at bounding box center [82, 93] width 15 height 7
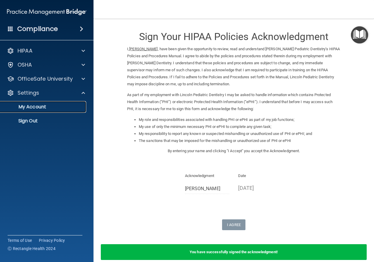
click at [31, 107] on p "My Account" at bounding box center [44, 107] width 80 height 6
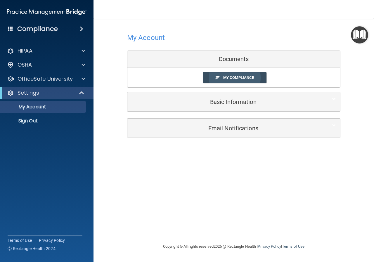
click at [260, 79] on link "My Compliance" at bounding box center [235, 77] width 64 height 11
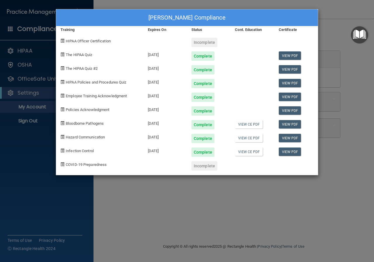
click at [16, 147] on div "Emily Egley's Compliance Training Expires On Status Cont. Education Certificate…" at bounding box center [187, 131] width 374 height 262
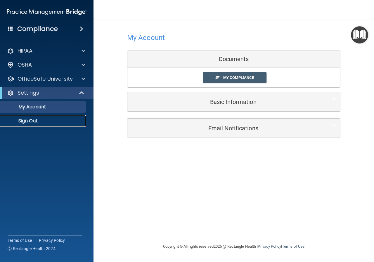
click at [42, 119] on p "Sign Out" at bounding box center [44, 121] width 80 height 6
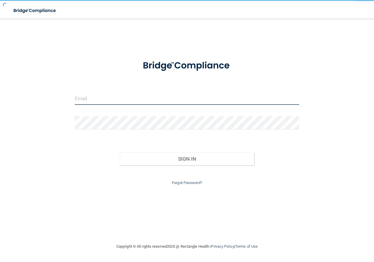
type input "[PERSON_NAME][EMAIL_ADDRESS][PERSON_NAME][DOMAIN_NAME]"
